Goal: Task Accomplishment & Management: Use online tool/utility

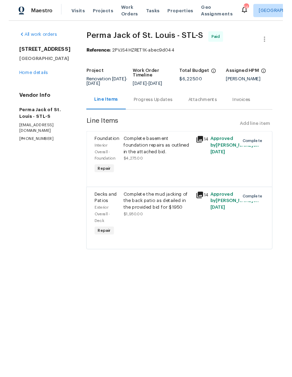
scroll to position [25, 0]
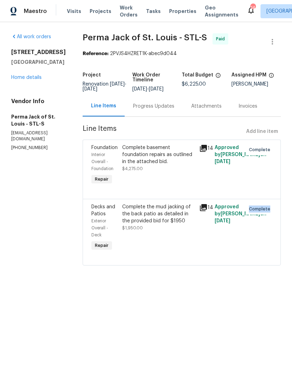
click at [177, 14] on span "Properties" at bounding box center [182, 11] width 27 height 7
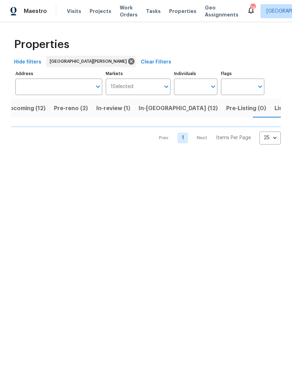
scroll to position [0, 19]
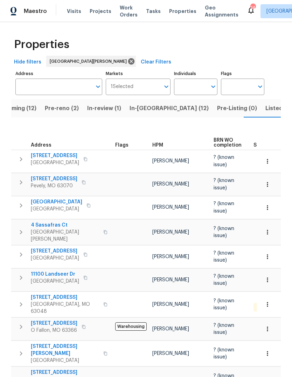
click at [154, 111] on span "In-[GEOGRAPHIC_DATA] (12)" at bounding box center [169, 108] width 79 height 10
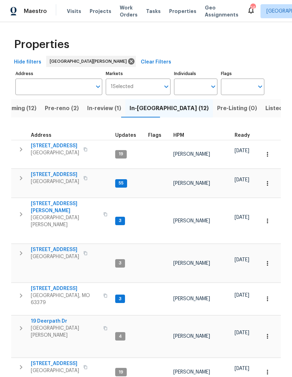
click at [186, 137] on div "HPM" at bounding box center [202, 135] width 56 height 5
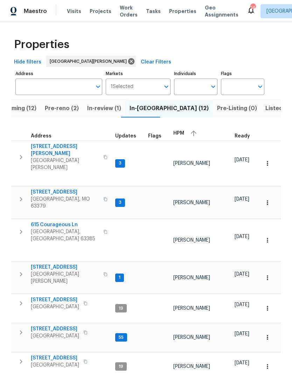
click at [181, 133] on span "HPM" at bounding box center [179, 133] width 11 height 5
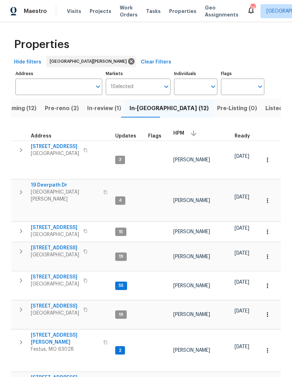
click at [103, 10] on span "Projects" at bounding box center [101, 11] width 22 height 7
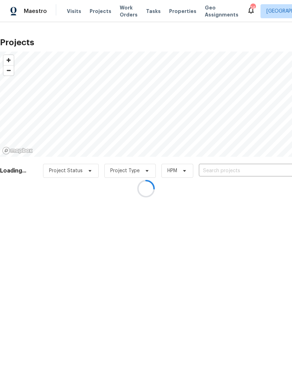
click at [255, 167] on div at bounding box center [146, 188] width 292 height 377
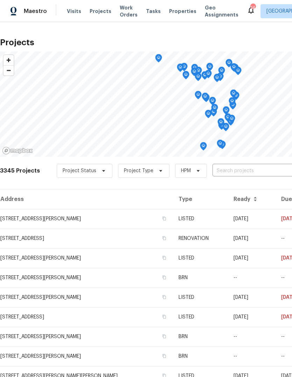
click at [246, 171] on input "text" at bounding box center [253, 170] width 80 height 11
type input "rosant"
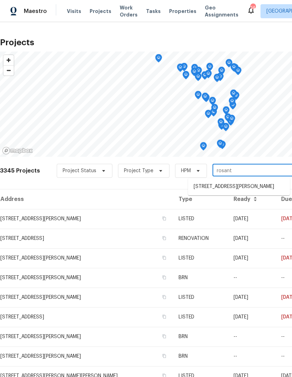
click at [252, 189] on li "14519 Rosant Ct, Florissant, MO 63034" at bounding box center [239, 187] width 102 height 12
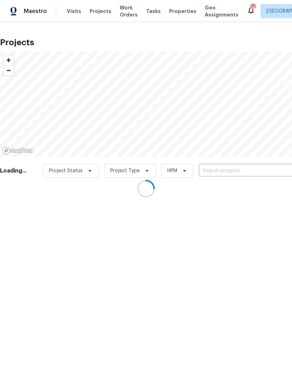
type input "14519 Rosant Ct, Florissant, MO 63034"
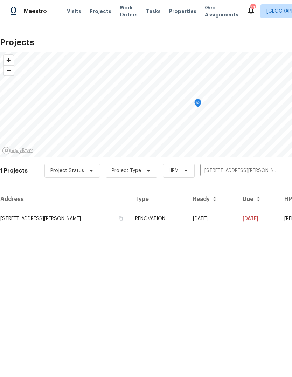
click at [203, 220] on td "08/07/25" at bounding box center [213, 219] width 50 height 20
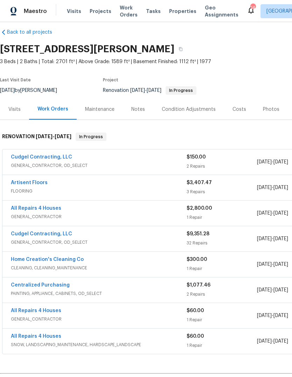
scroll to position [7, 0]
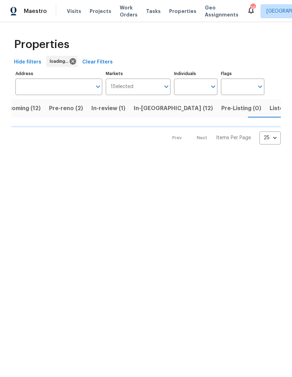
scroll to position [0, 19]
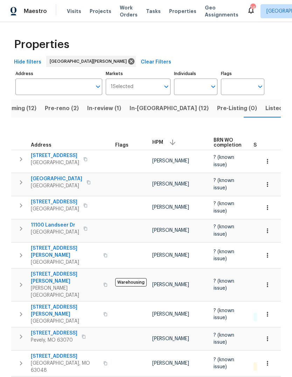
click at [80, 8] on div "Visits Projects Work Orders Tasks Properties Geo Assignments" at bounding box center [157, 11] width 180 height 14
click at [68, 12] on span "Visits" at bounding box center [74, 11] width 14 height 7
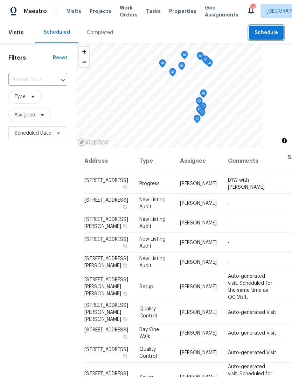
click at [270, 39] on button "Schedule" at bounding box center [266, 33] width 35 height 14
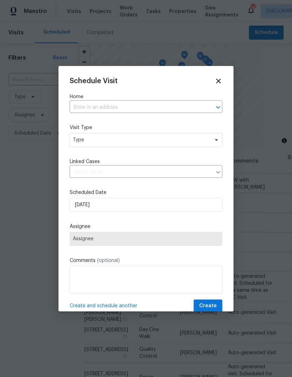
click at [168, 107] on input "text" at bounding box center [136, 107] width 133 height 11
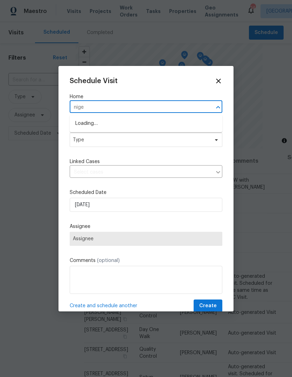
type input "niger"
click at [161, 128] on li "9121 Niger Dr, Saint Louis, MO 63123" at bounding box center [146, 124] width 153 height 12
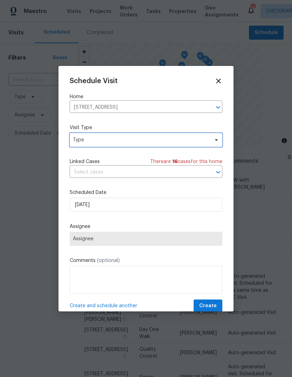
click at [155, 141] on span "Type" at bounding box center [141, 139] width 136 height 7
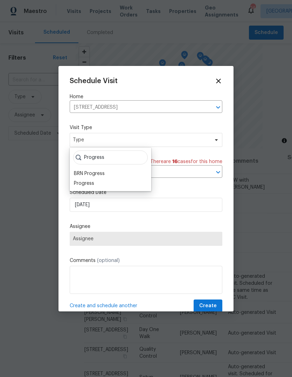
type input "Progress"
click at [102, 182] on div "Progress" at bounding box center [110, 183] width 77 height 10
click at [93, 182] on div "Progress" at bounding box center [84, 183] width 20 height 7
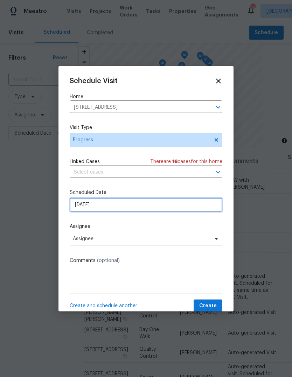
click at [147, 203] on input "10/7/2025" at bounding box center [146, 205] width 153 height 14
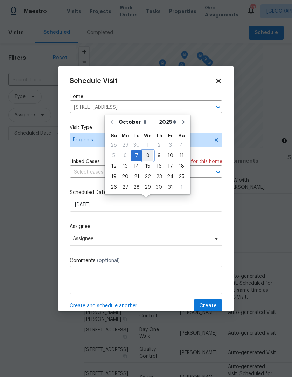
click at [147, 157] on div "8" at bounding box center [147, 156] width 11 height 10
type input "10/8/2025"
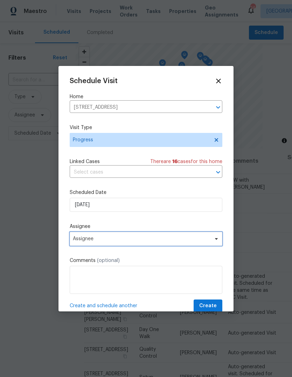
click at [143, 238] on span "Assignee" at bounding box center [141, 239] width 137 height 6
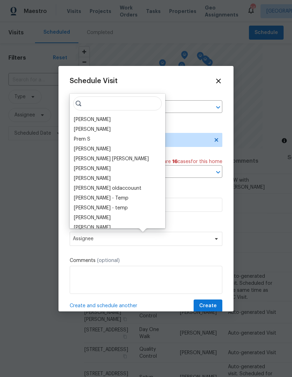
click at [108, 119] on div "[PERSON_NAME]" at bounding box center [92, 119] width 37 height 7
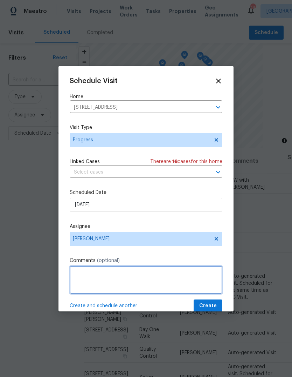
click at [114, 279] on textarea at bounding box center [146, 280] width 153 height 28
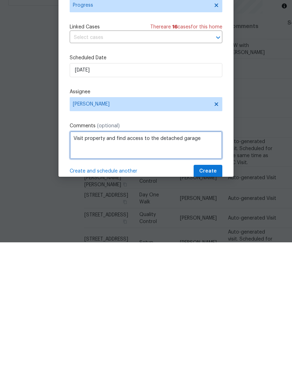
type textarea "Visit property and find access to the detached garage"
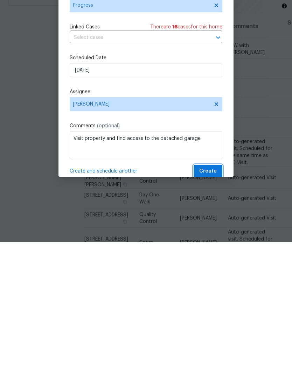
click at [217, 301] on span "Create" at bounding box center [208, 305] width 18 height 9
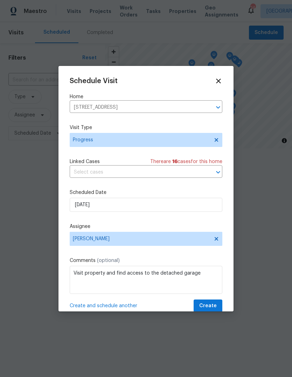
scroll to position [0, 0]
